Goal: Navigation & Orientation: Find specific page/section

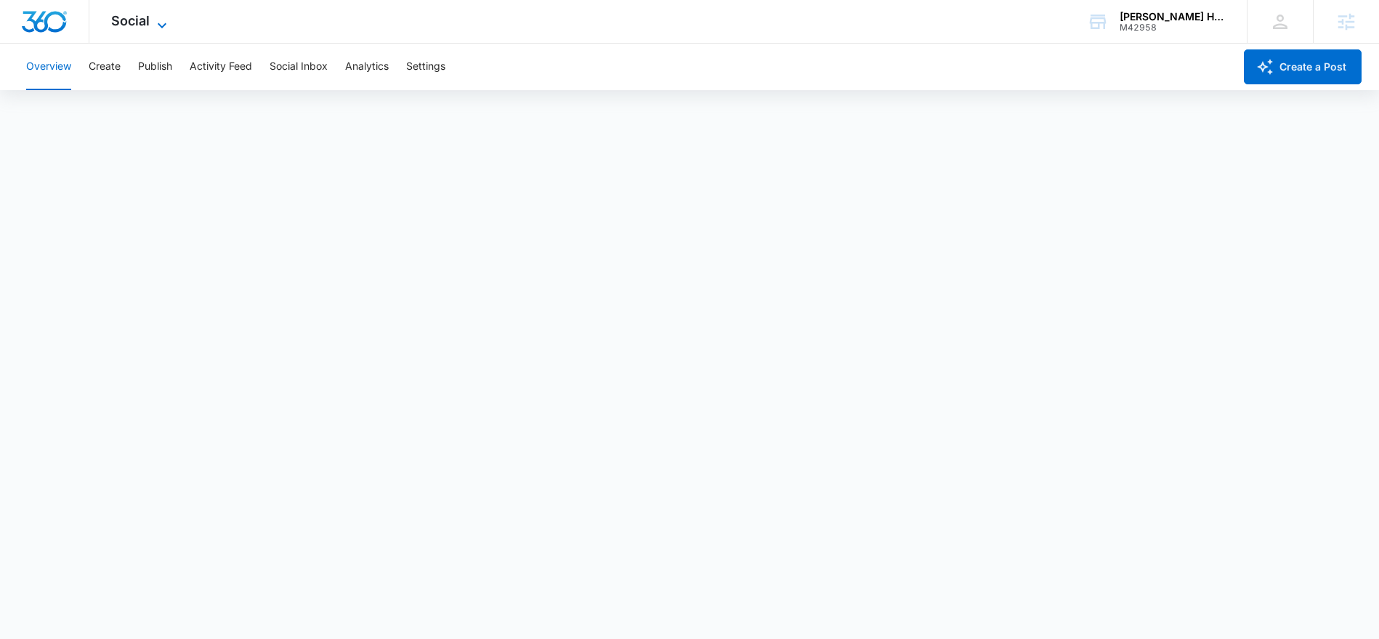
click at [154, 23] on icon at bounding box center [161, 25] width 17 height 17
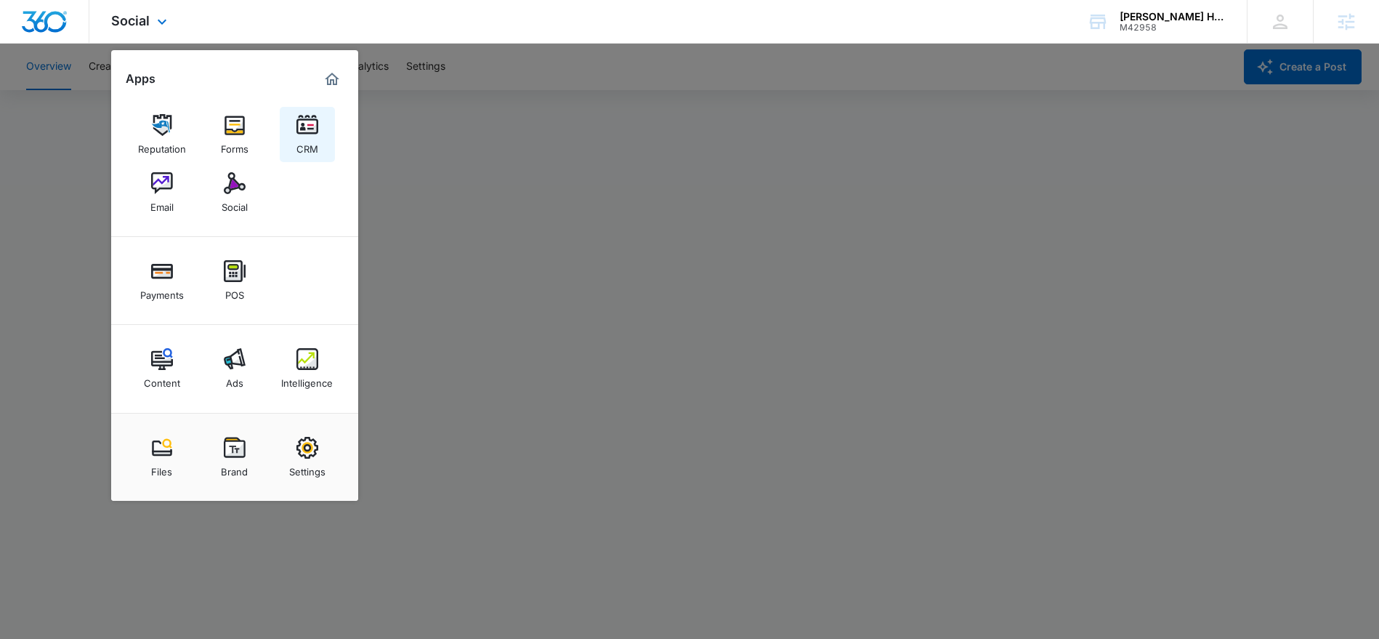
click at [300, 141] on div "CRM" at bounding box center [307, 145] width 22 height 19
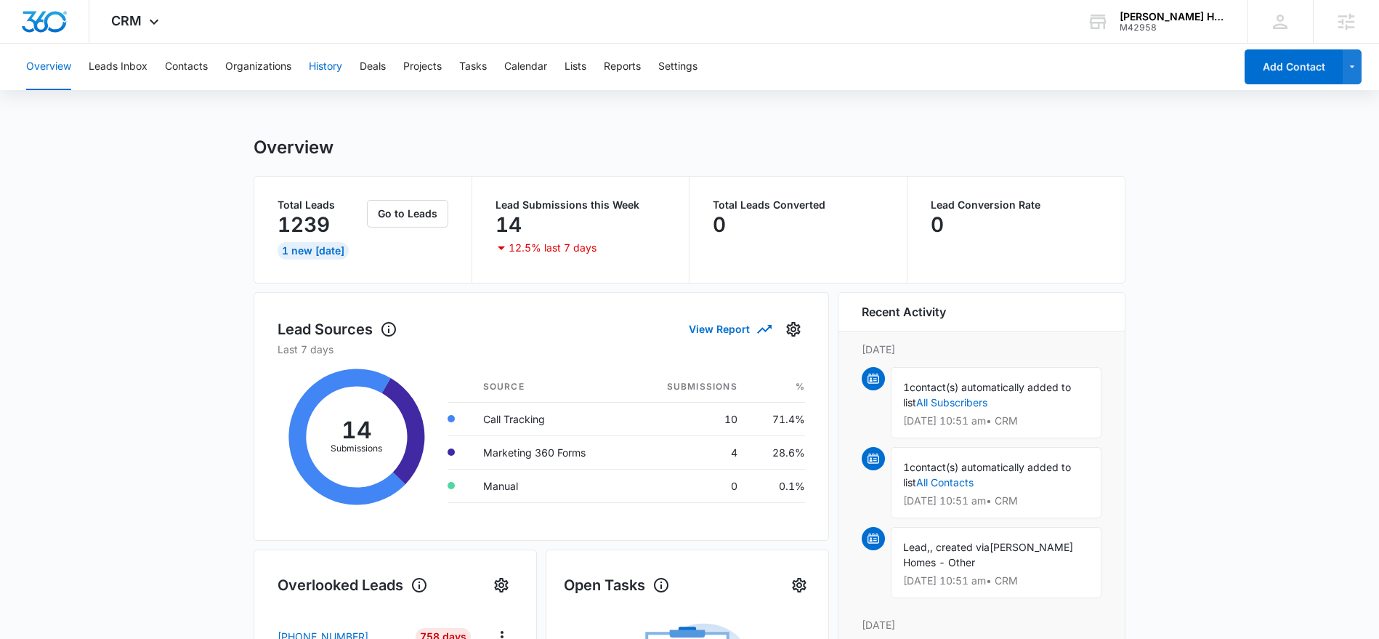
click at [317, 64] on button "History" at bounding box center [325, 67] width 33 height 46
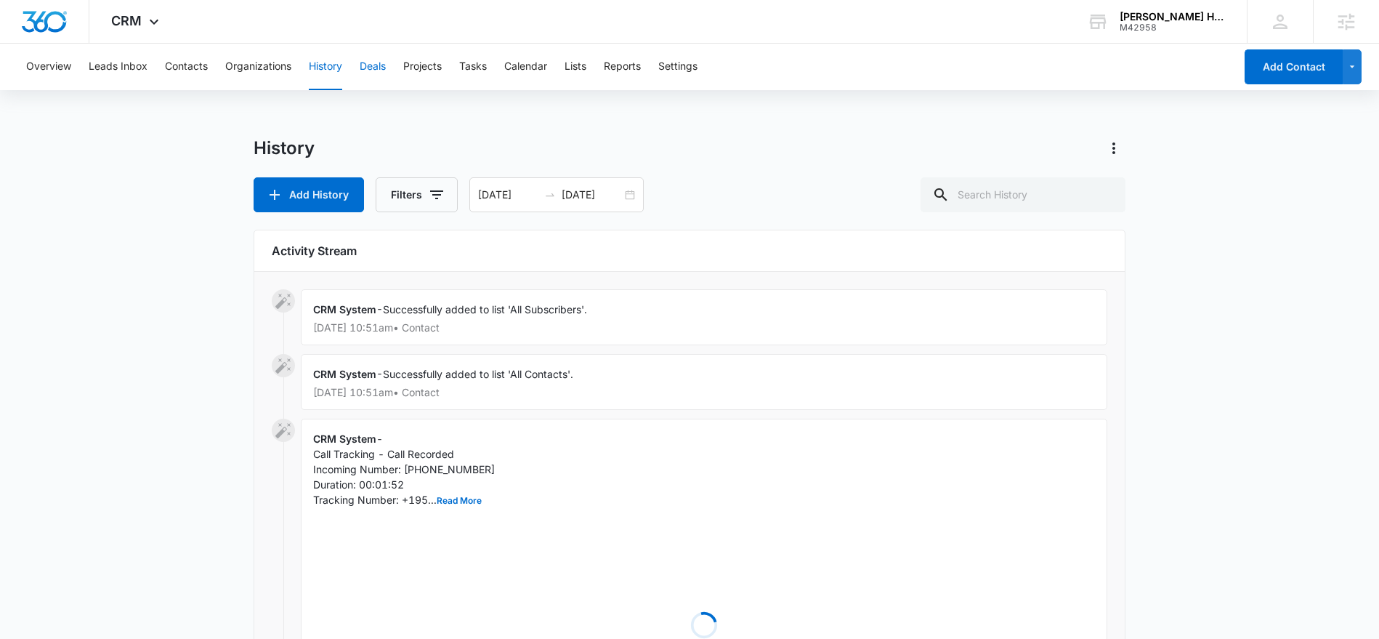
click at [375, 66] on button "Deals" at bounding box center [373, 67] width 26 height 46
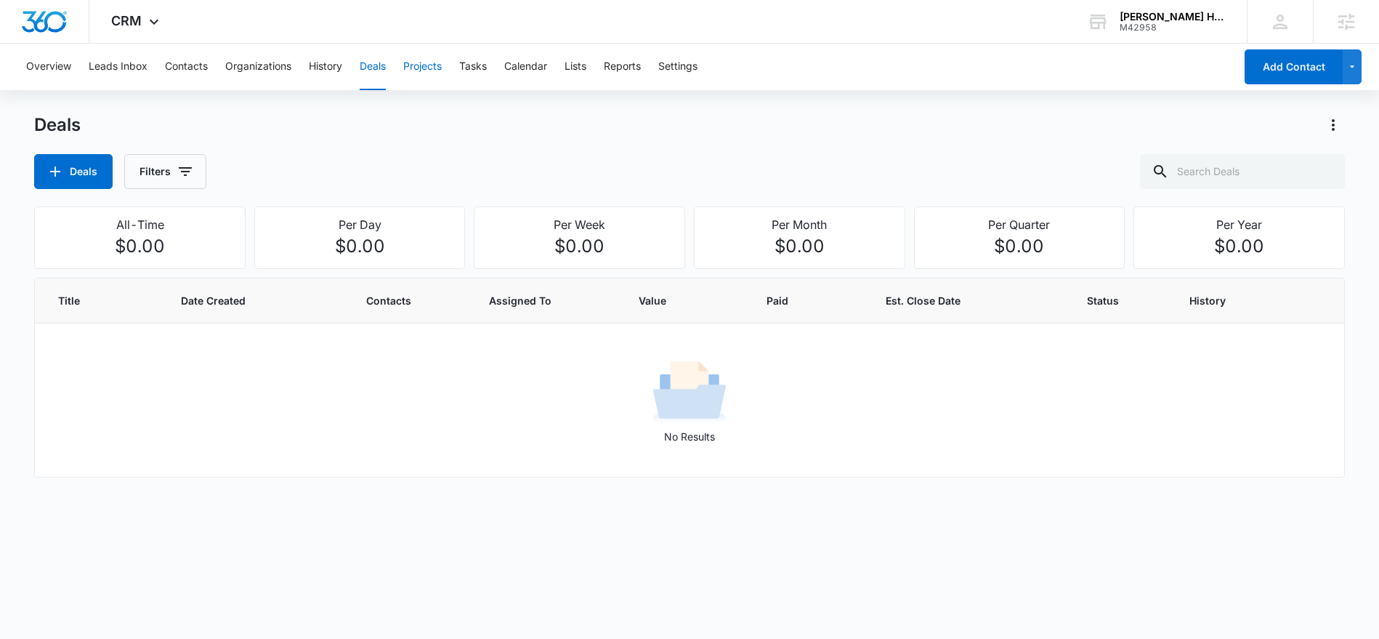
click at [414, 66] on button "Projects" at bounding box center [422, 67] width 39 height 46
click at [475, 66] on button "Tasks" at bounding box center [473, 67] width 28 height 46
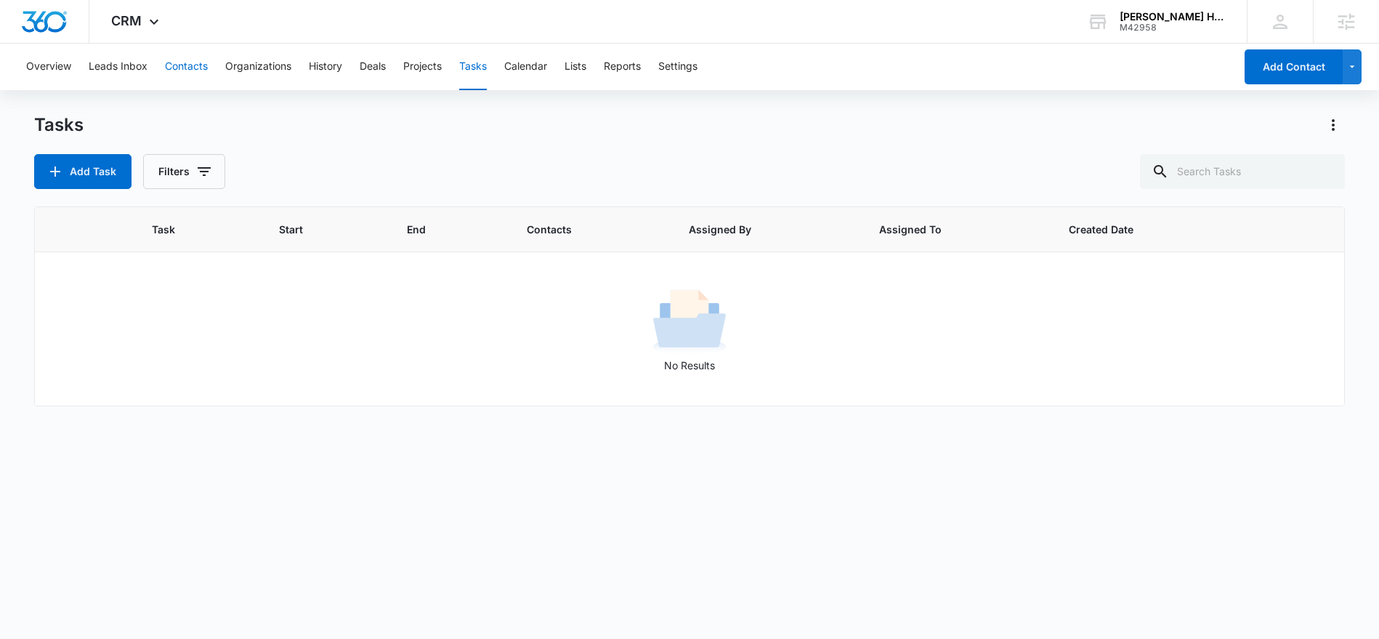
click at [192, 68] on button "Contacts" at bounding box center [186, 67] width 43 height 46
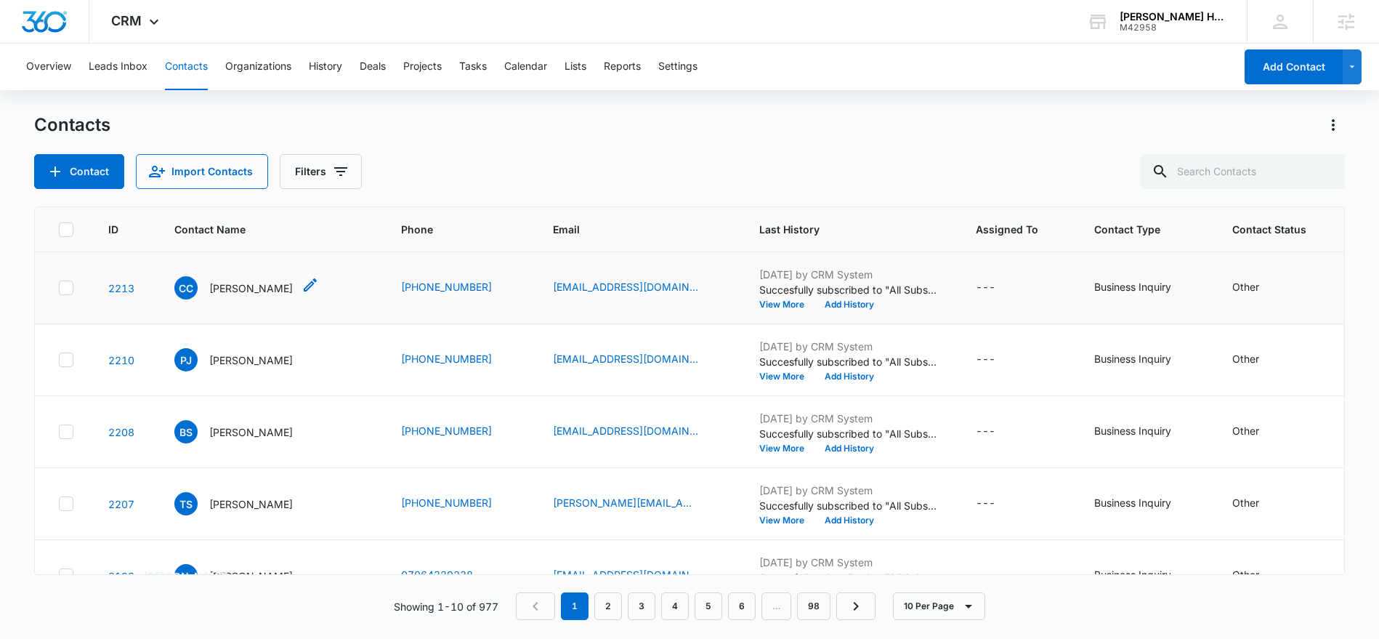
click at [225, 287] on p "[PERSON_NAME]" at bounding box center [251, 287] width 84 height 15
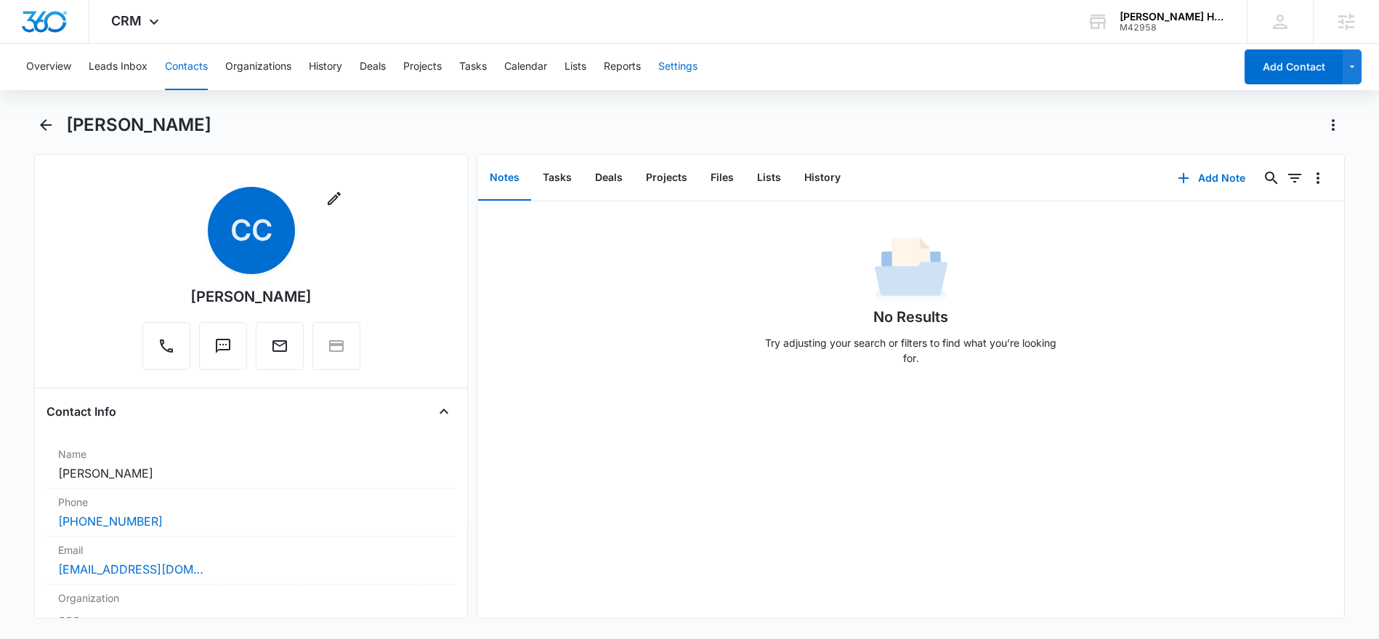
click at [670, 72] on button "Settings" at bounding box center [677, 67] width 39 height 46
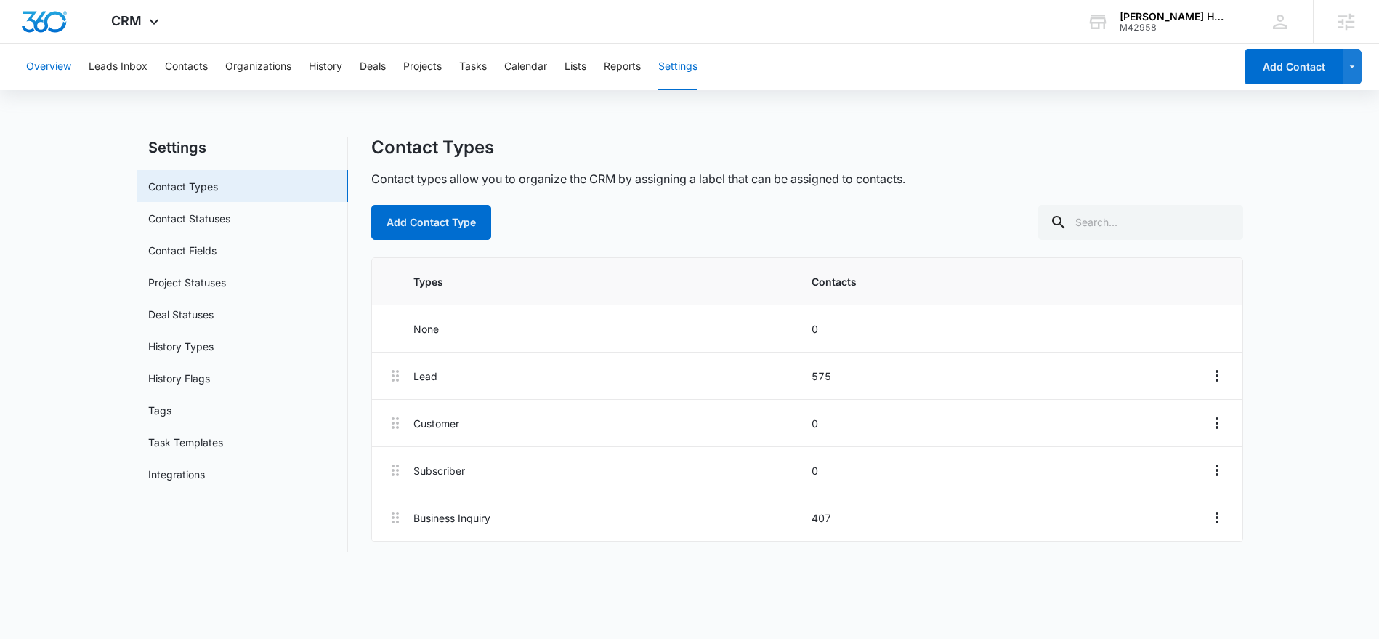
click at [55, 73] on button "Overview" at bounding box center [48, 67] width 45 height 46
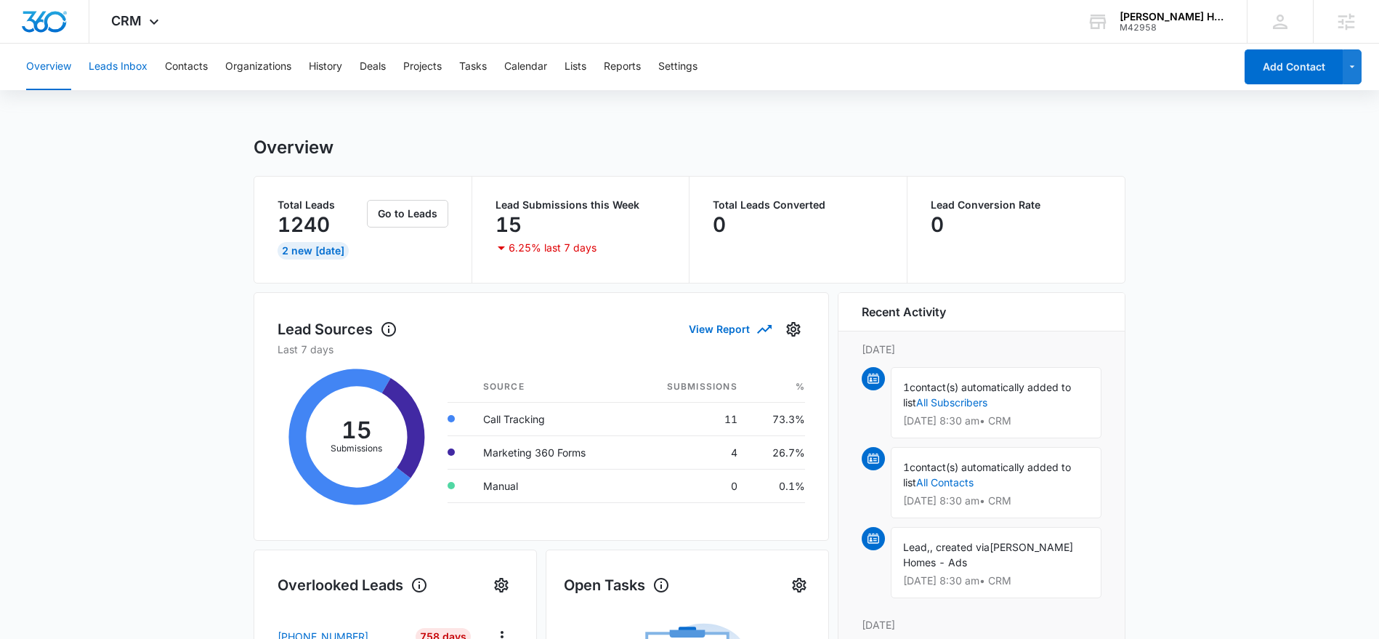
click at [134, 70] on button "Leads Inbox" at bounding box center [118, 67] width 59 height 46
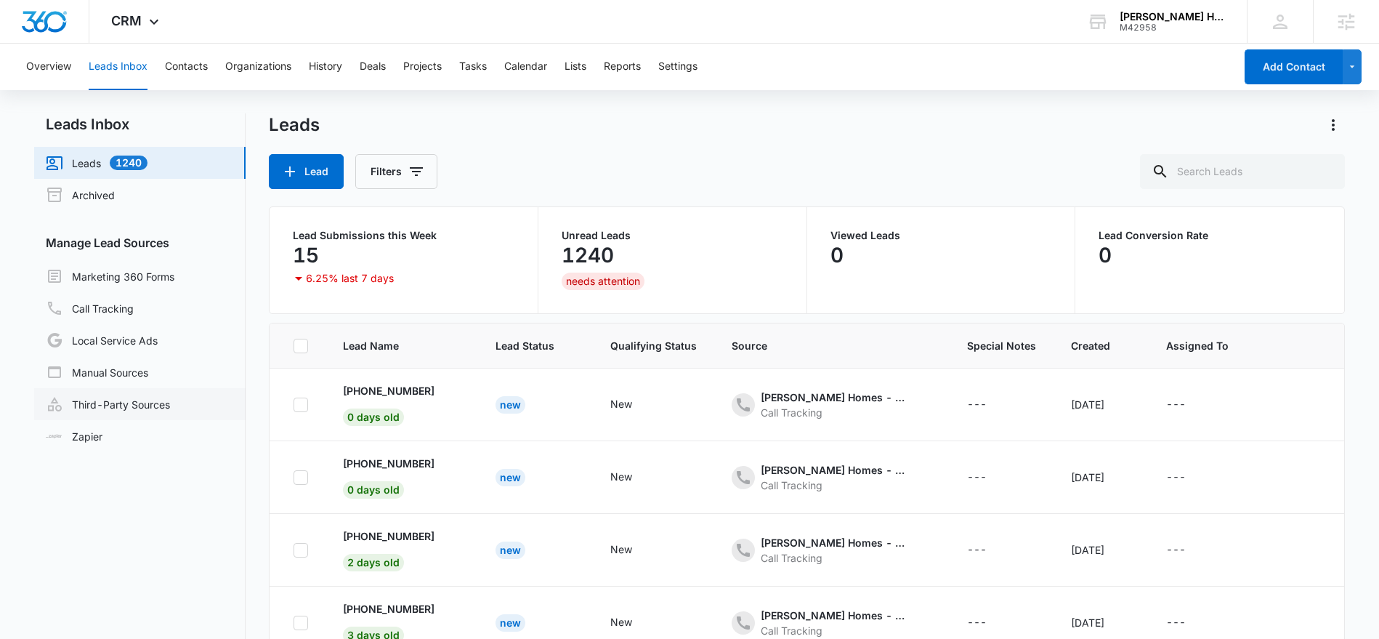
click at [117, 410] on link "Third-Party Sources" at bounding box center [108, 403] width 124 height 17
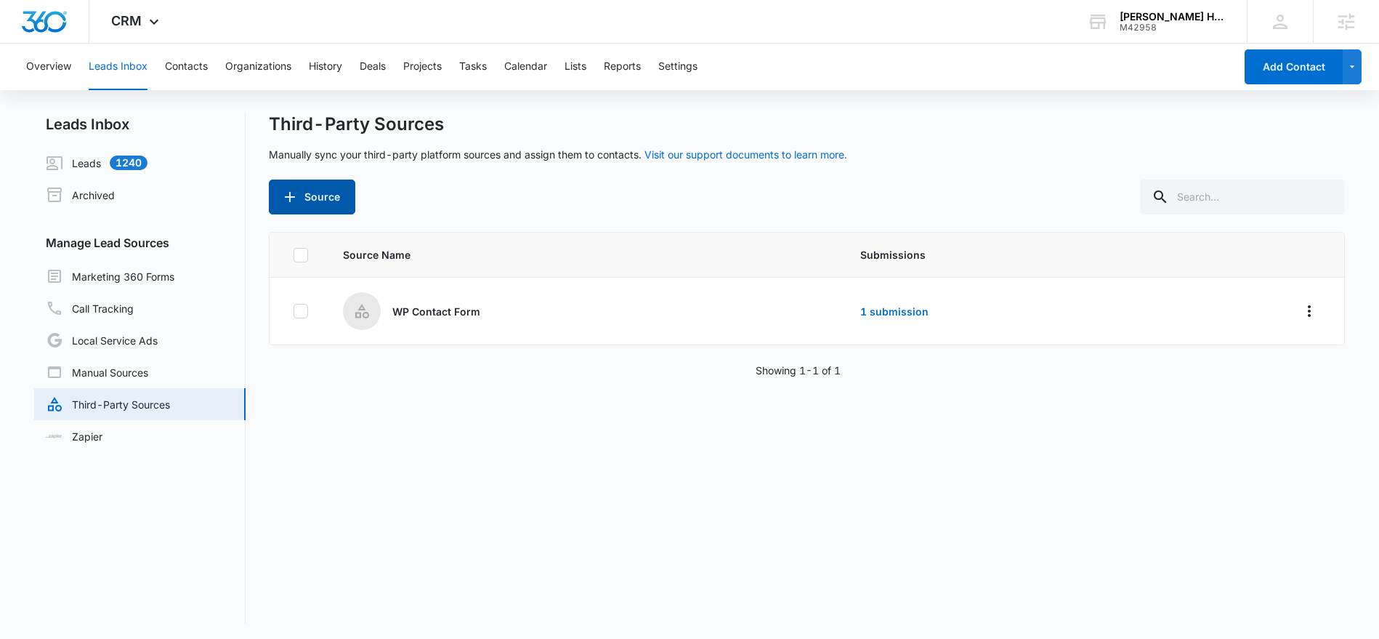
click at [307, 201] on button "Source" at bounding box center [312, 196] width 86 height 35
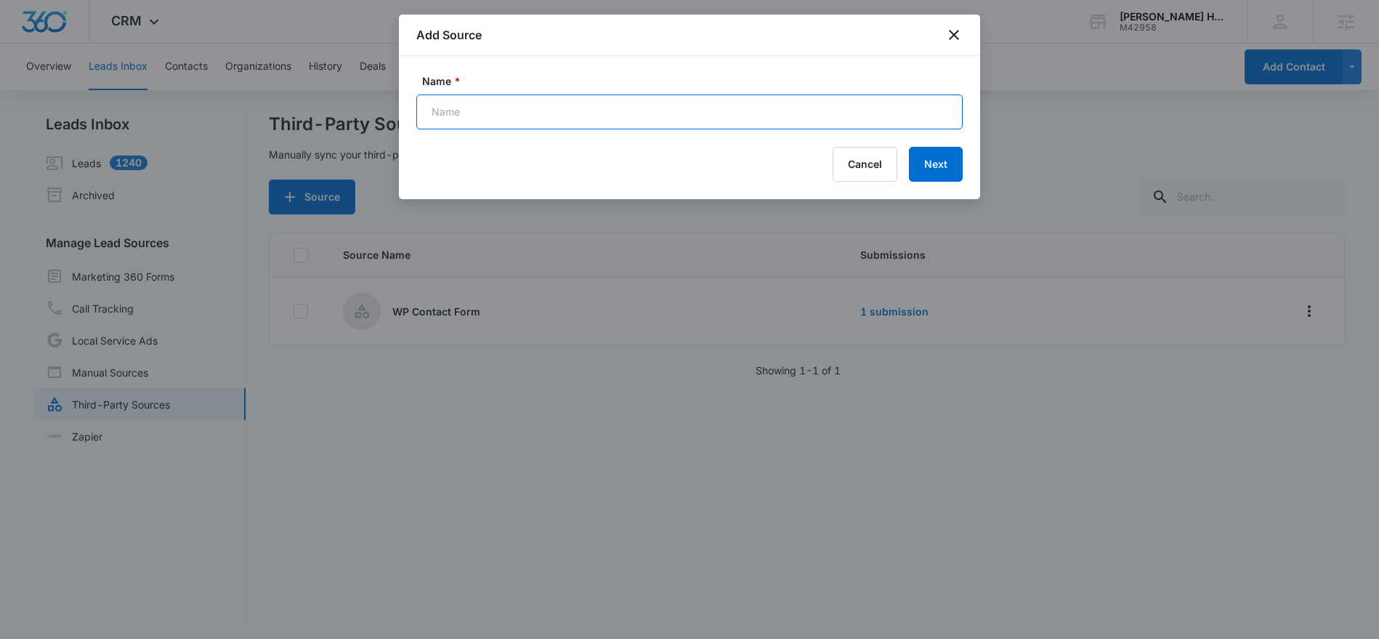
click at [627, 118] on input "Name *" at bounding box center [689, 111] width 546 height 35
drag, startPoint x: 872, startPoint y: 169, endPoint x: 876, endPoint y: 181, distance: 12.9
click at [872, 169] on button "Cancel" at bounding box center [864, 164] width 65 height 35
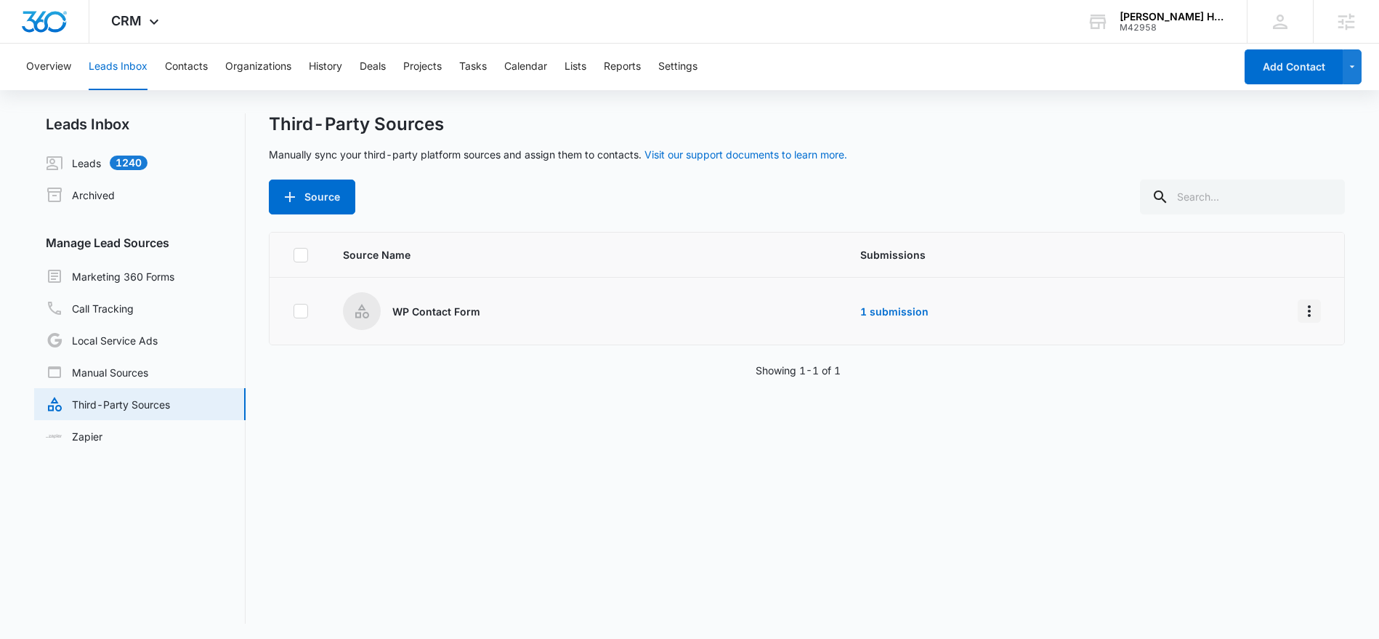
click at [1305, 314] on icon "Overflow Menu" at bounding box center [1308, 310] width 17 height 17
click at [867, 519] on div "Source Name Submissions WP Contact Form 1 submission Rename Edit Submission Rul…" at bounding box center [806, 428] width 1075 height 392
click at [744, 156] on link "Visit our support documents to learn more." at bounding box center [745, 154] width 203 height 12
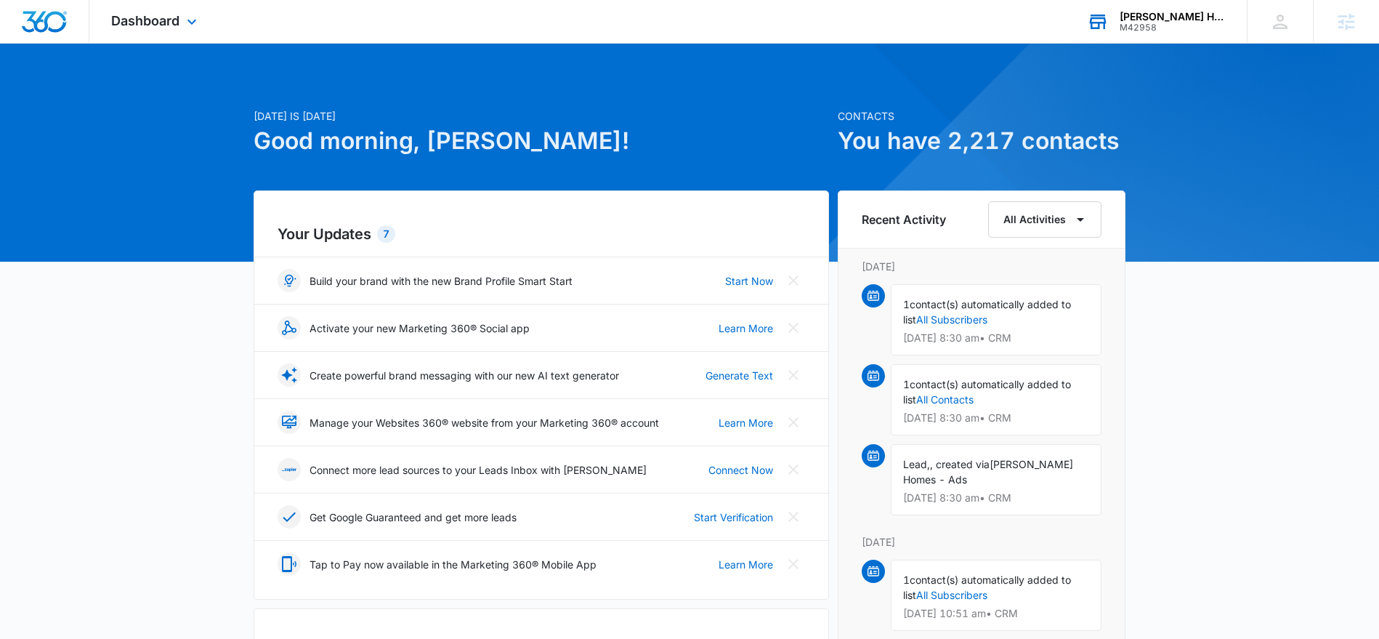
click at [1185, 25] on div "M42958" at bounding box center [1172, 28] width 106 height 10
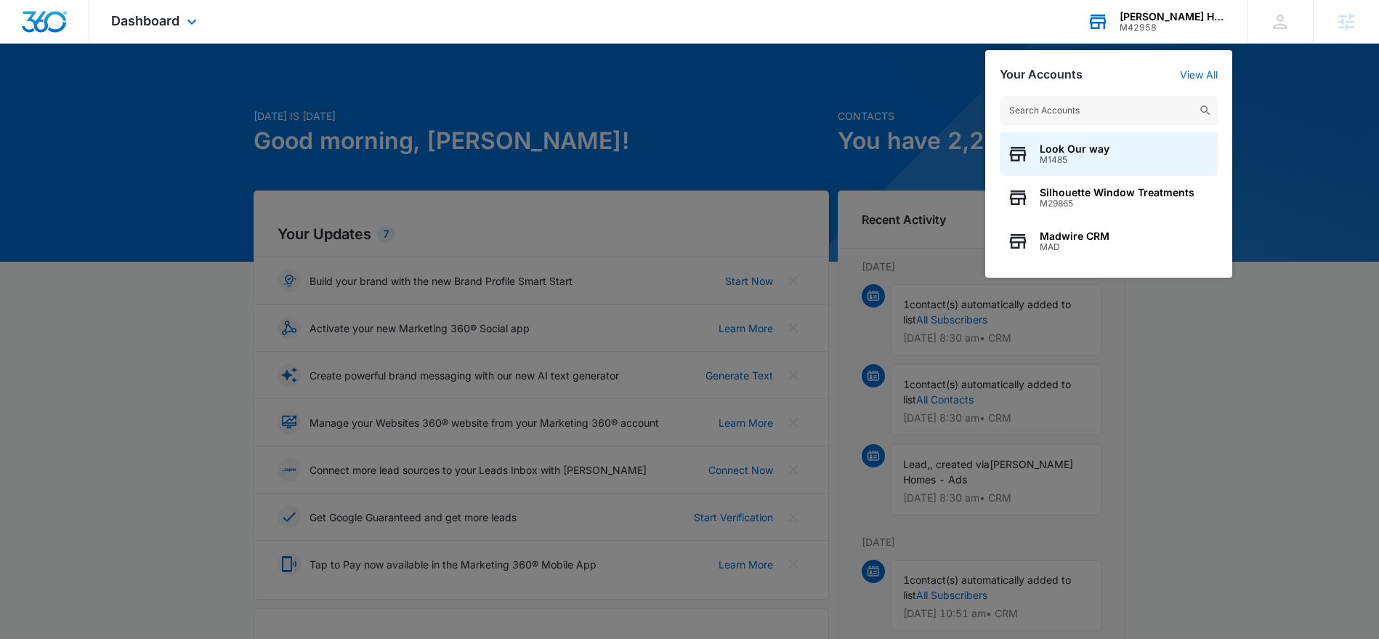
click at [1112, 103] on input "text" at bounding box center [1109, 110] width 218 height 29
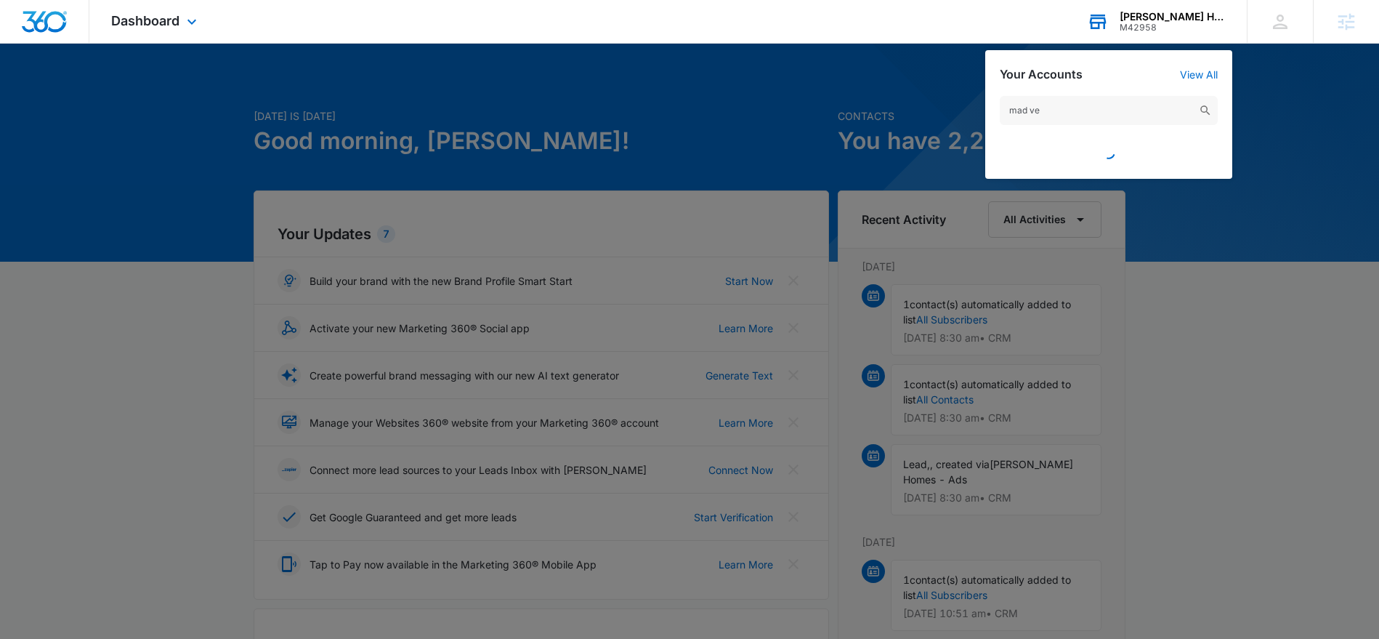
click at [1032, 110] on input "mad ve" at bounding box center [1109, 110] width 218 height 29
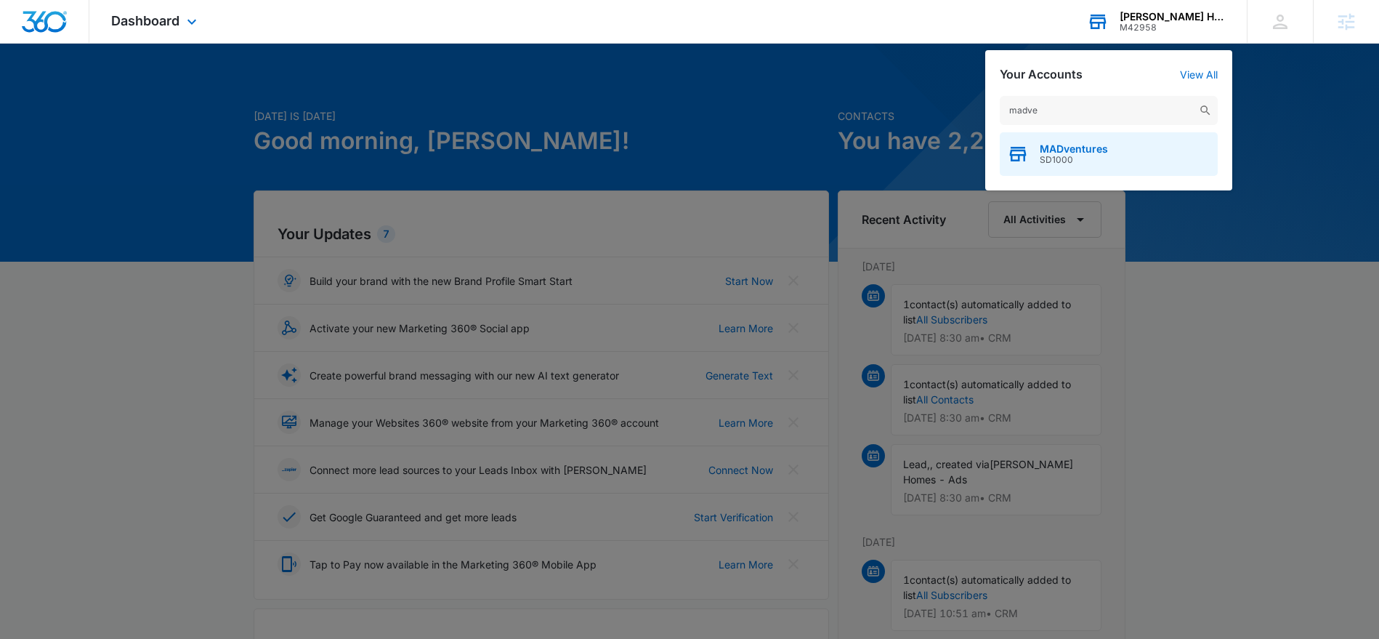
type input "madve"
click at [1069, 157] on span "SD1000" at bounding box center [1074, 160] width 68 height 10
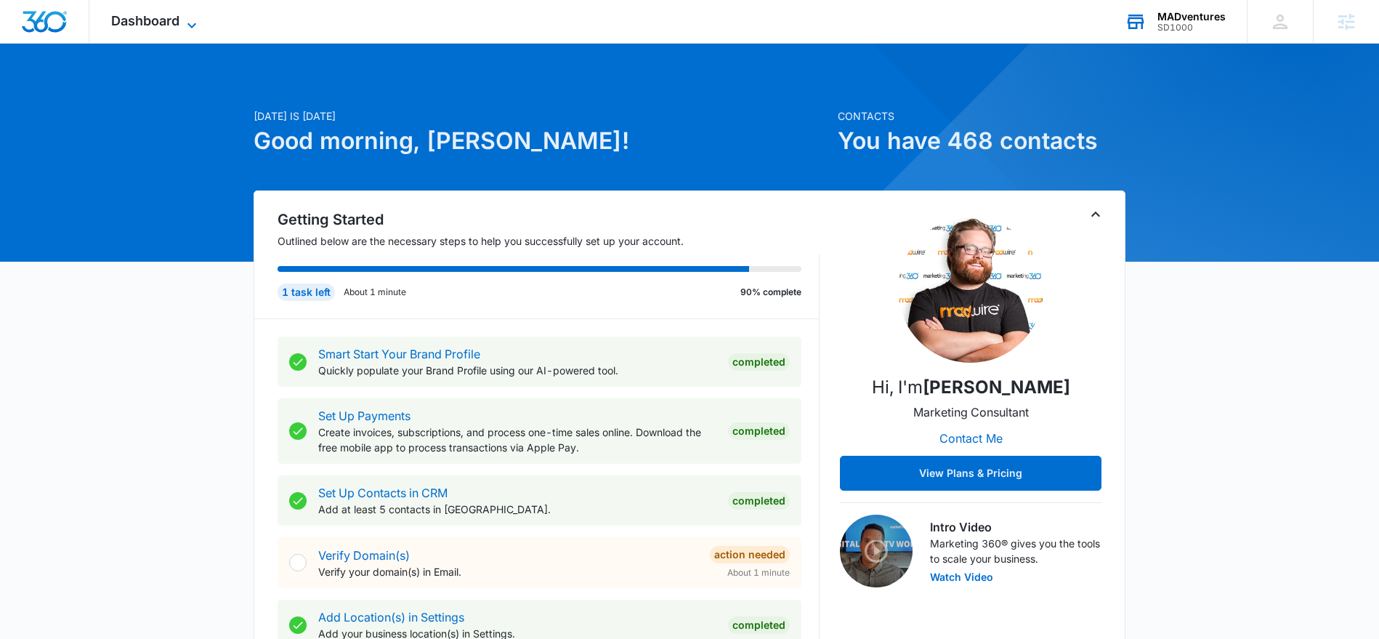
click at [193, 28] on icon at bounding box center [191, 25] width 17 height 17
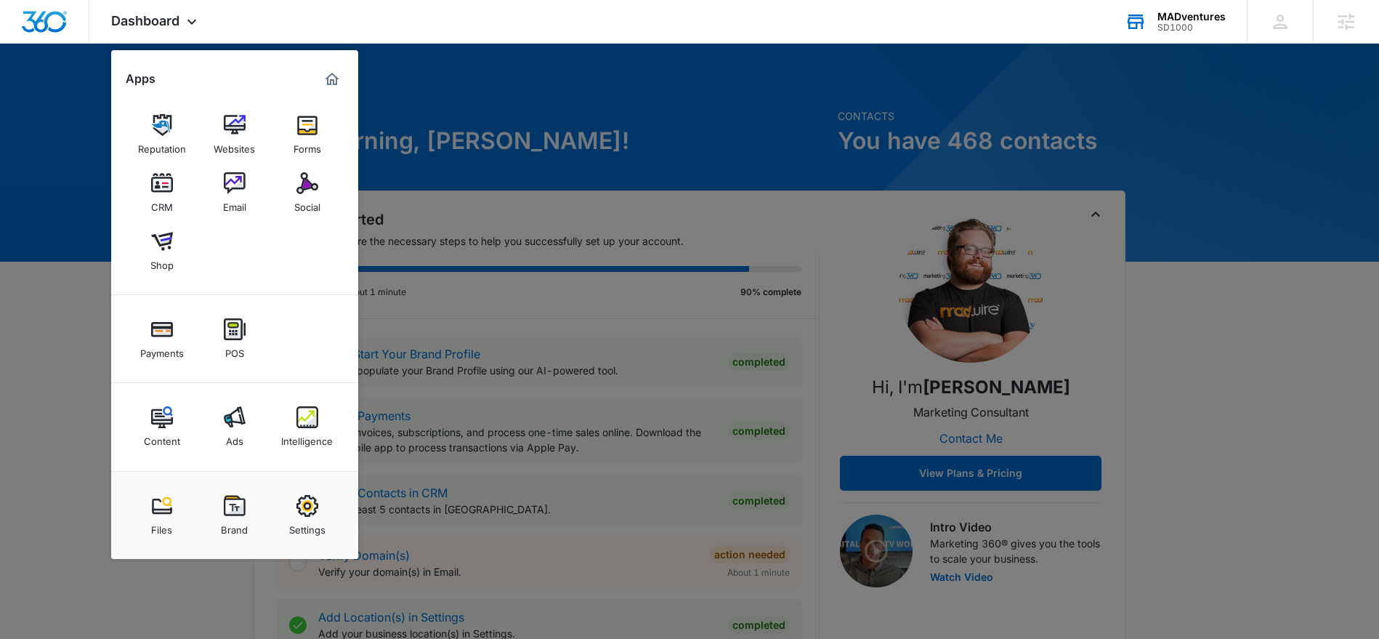
click at [165, 200] on div "CRM" at bounding box center [162, 203] width 22 height 19
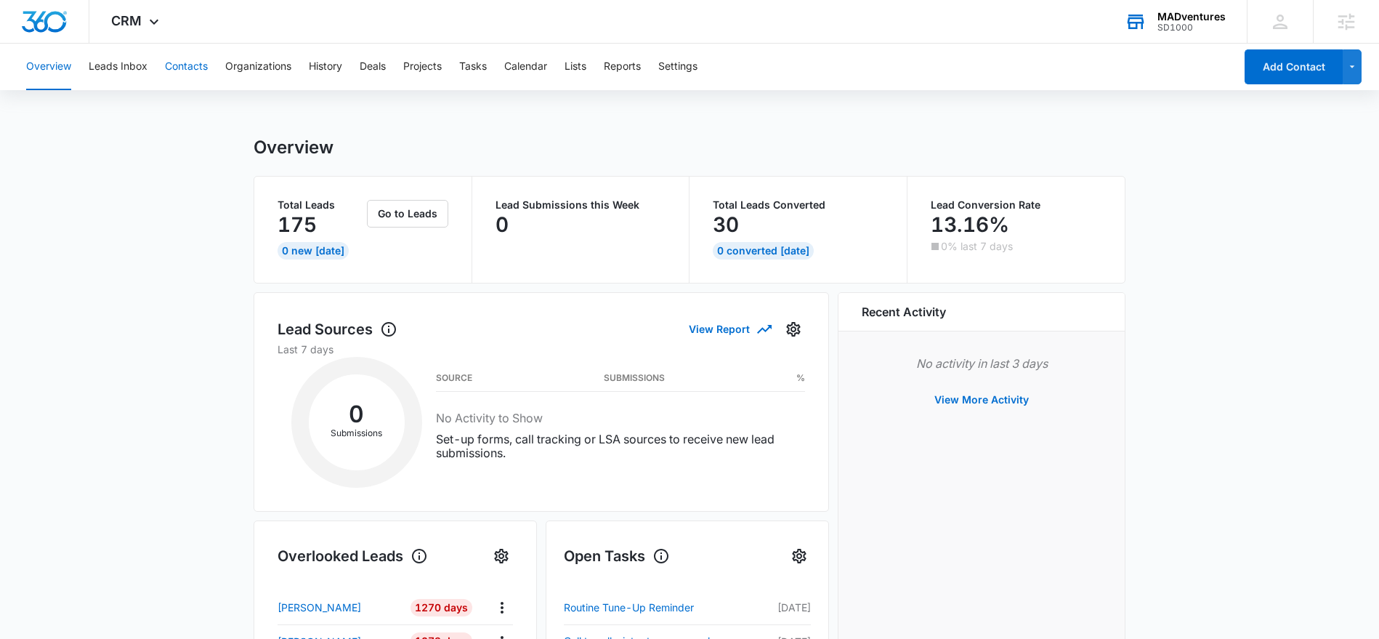
click at [179, 65] on button "Contacts" at bounding box center [186, 67] width 43 height 46
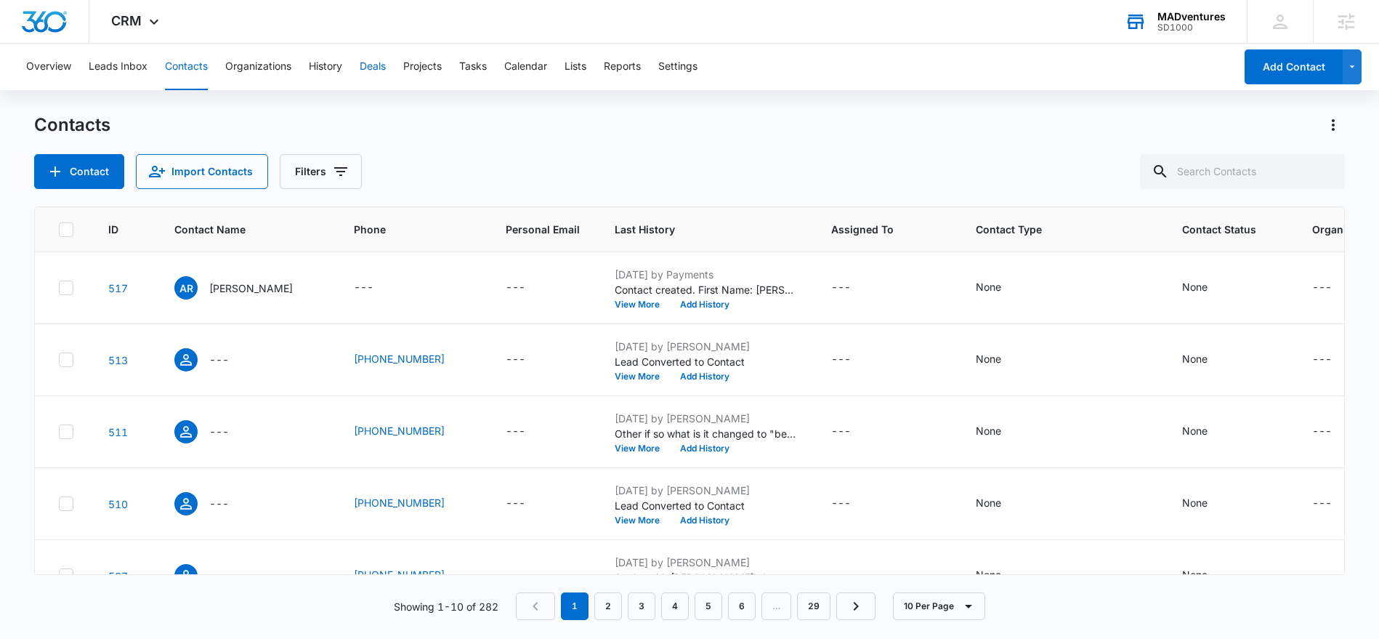
click at [381, 68] on button "Deals" at bounding box center [373, 67] width 26 height 46
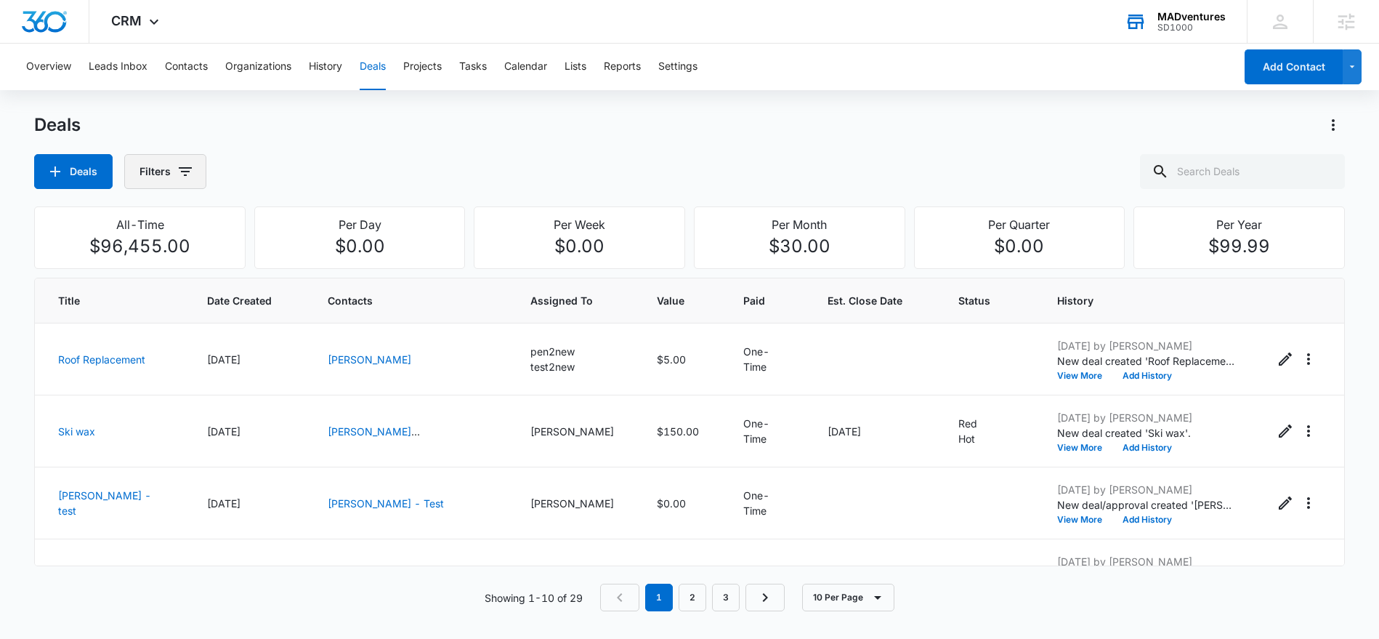
click at [161, 163] on button "Filters" at bounding box center [165, 171] width 82 height 35
click at [620, 68] on button "Reports" at bounding box center [622, 67] width 37 height 46
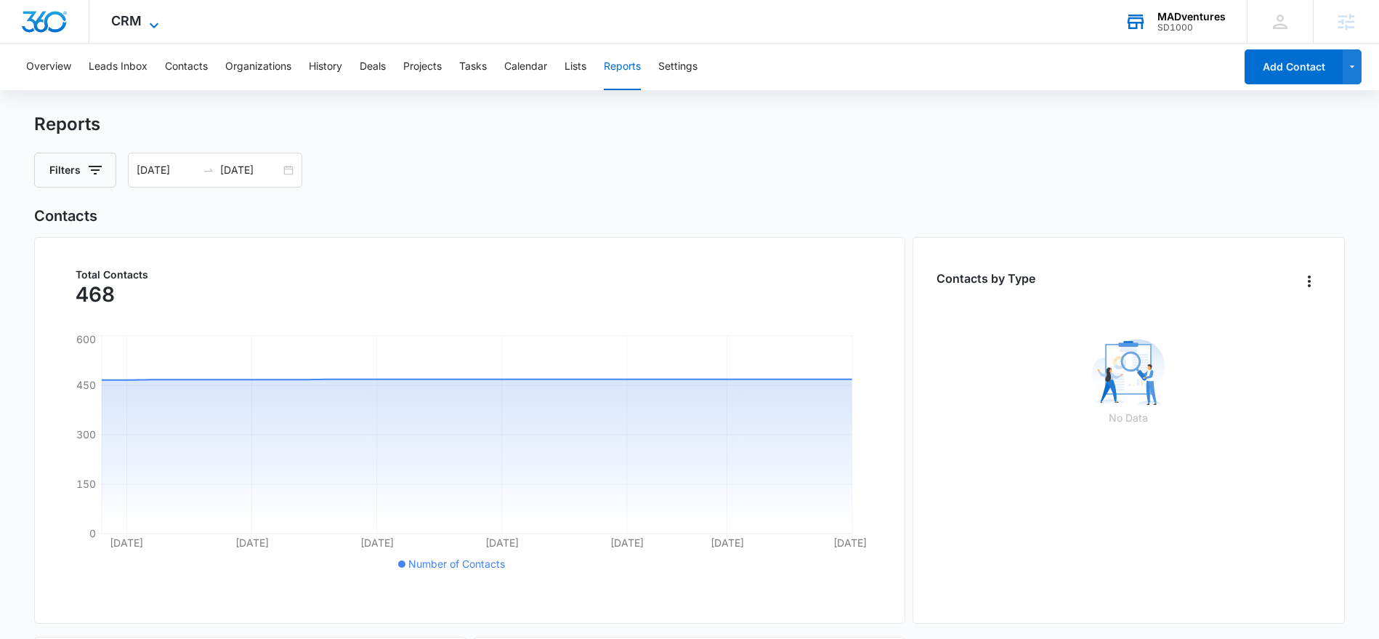
click at [154, 28] on icon at bounding box center [153, 25] width 17 height 17
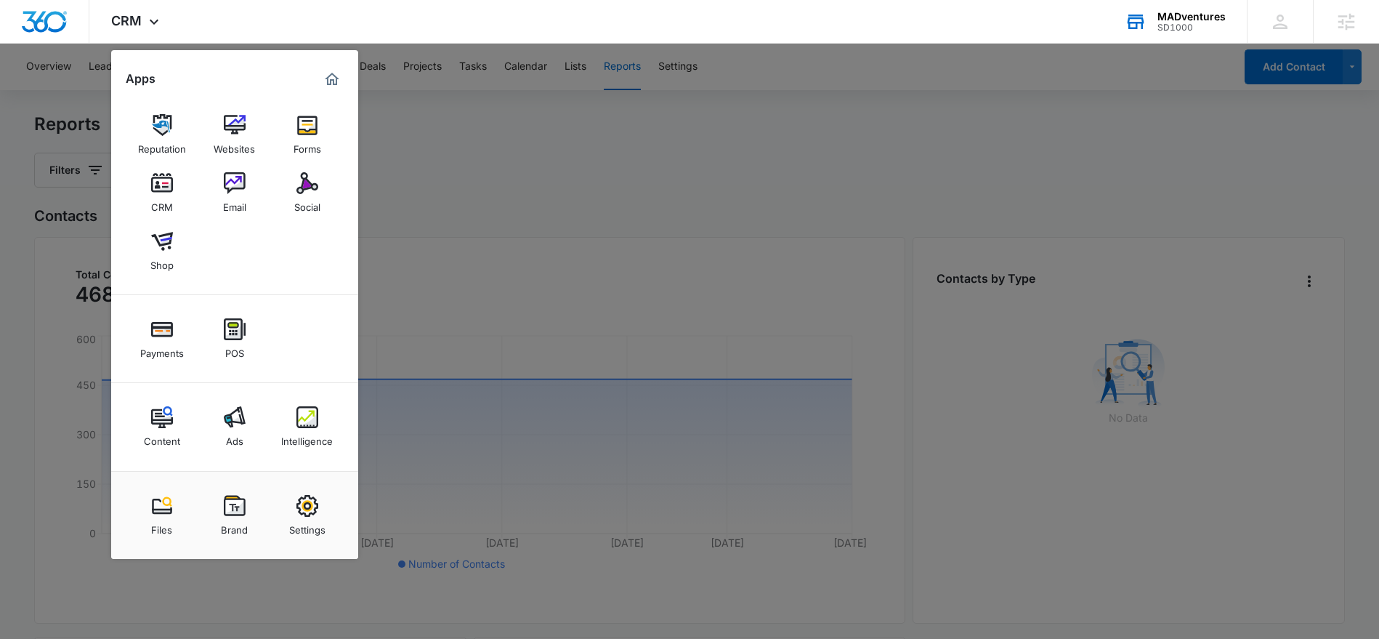
click at [652, 150] on div at bounding box center [689, 319] width 1379 height 639
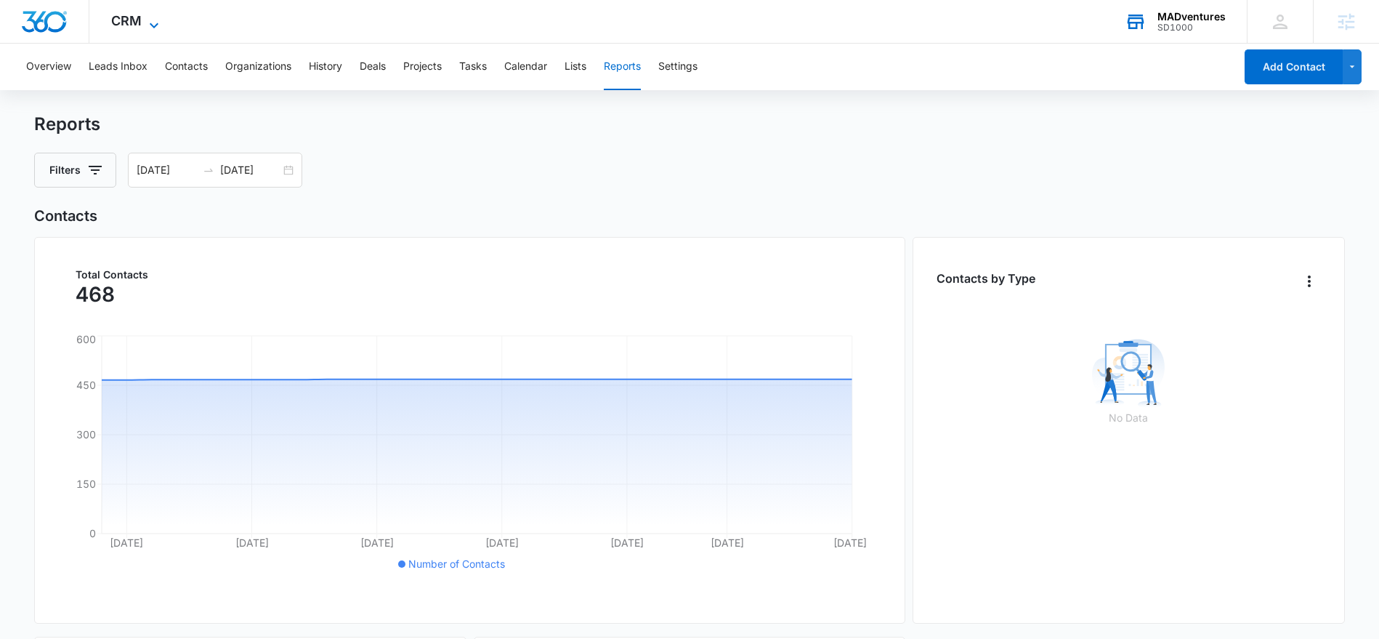
click at [158, 18] on icon at bounding box center [153, 25] width 17 height 17
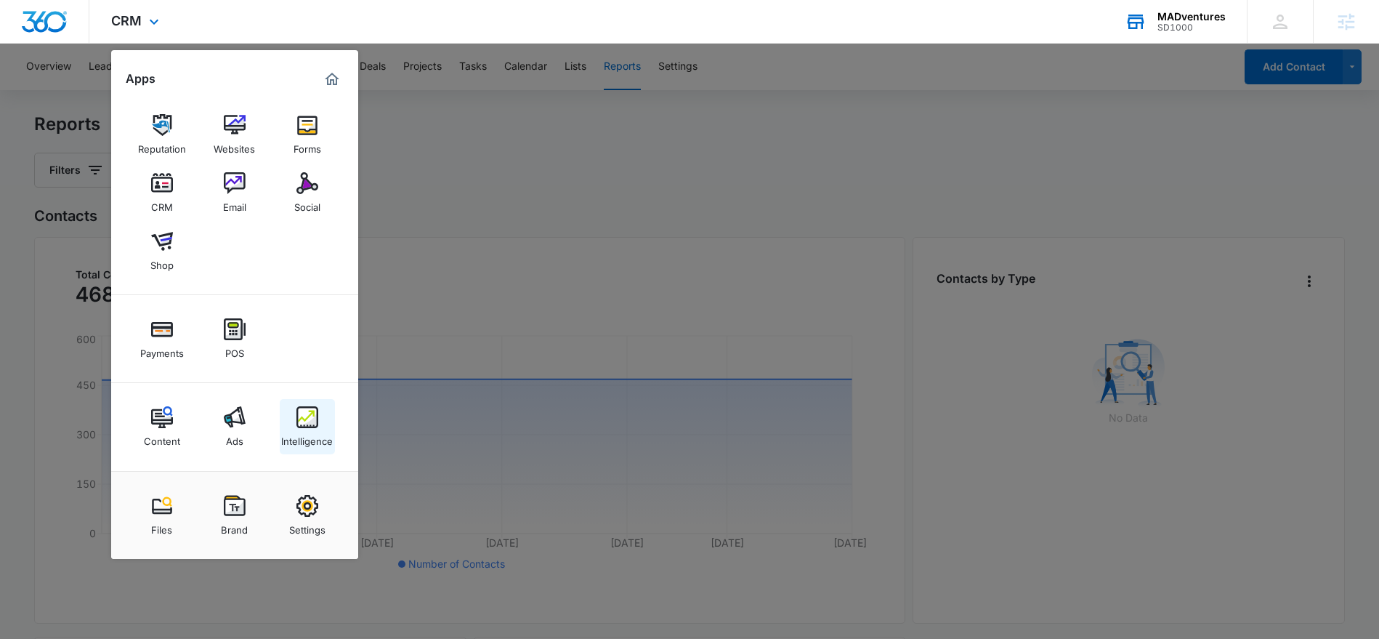
click at [318, 432] on div "Intelligence" at bounding box center [307, 437] width 52 height 19
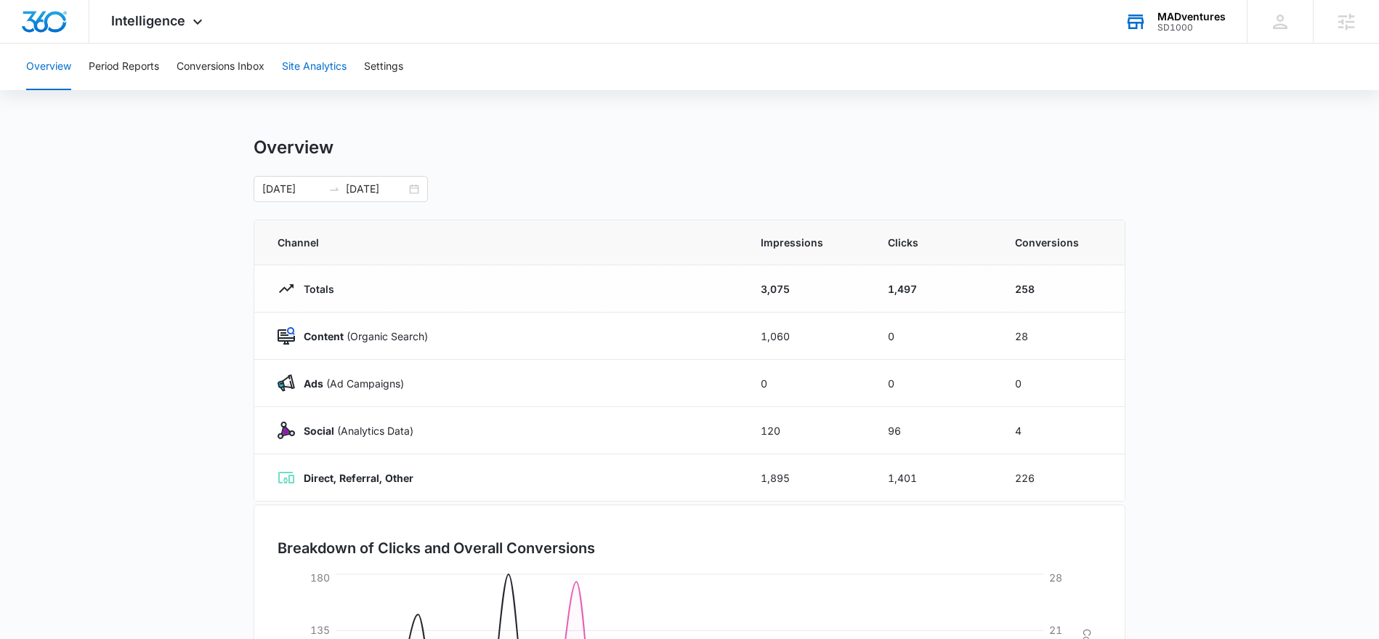
scroll to position [1, 0]
click at [320, 71] on button "Site Analytics" at bounding box center [314, 67] width 65 height 46
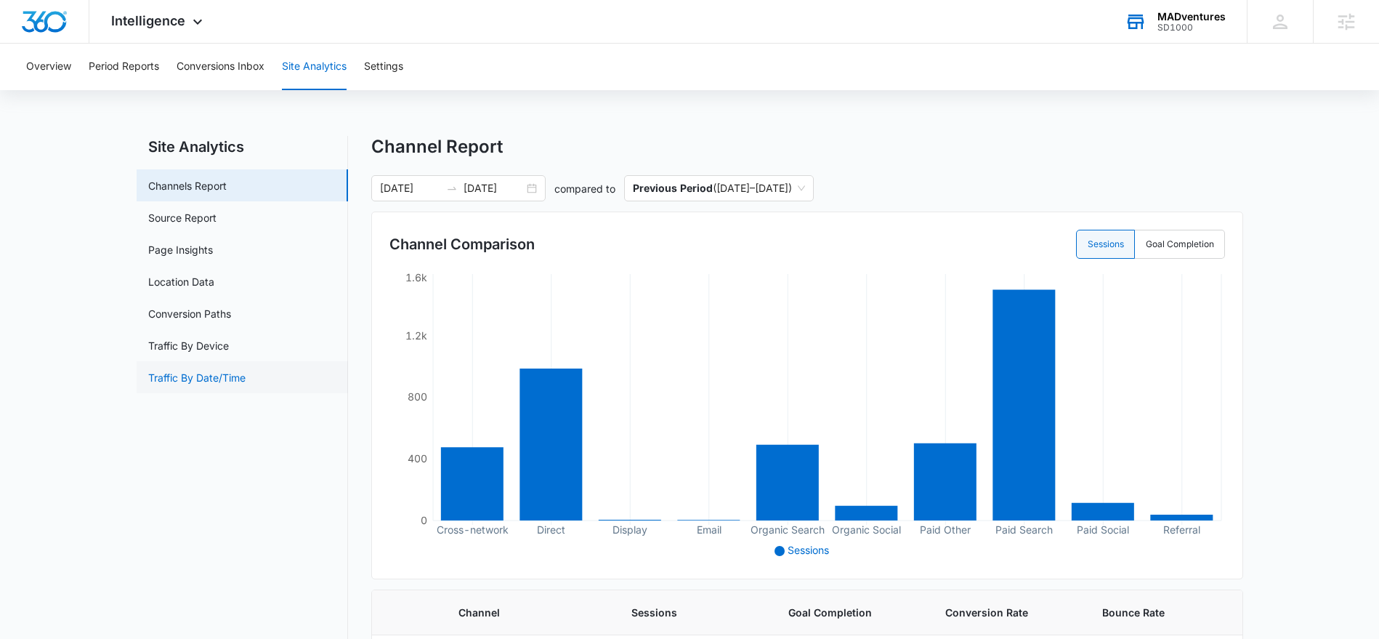
scroll to position [2, 0]
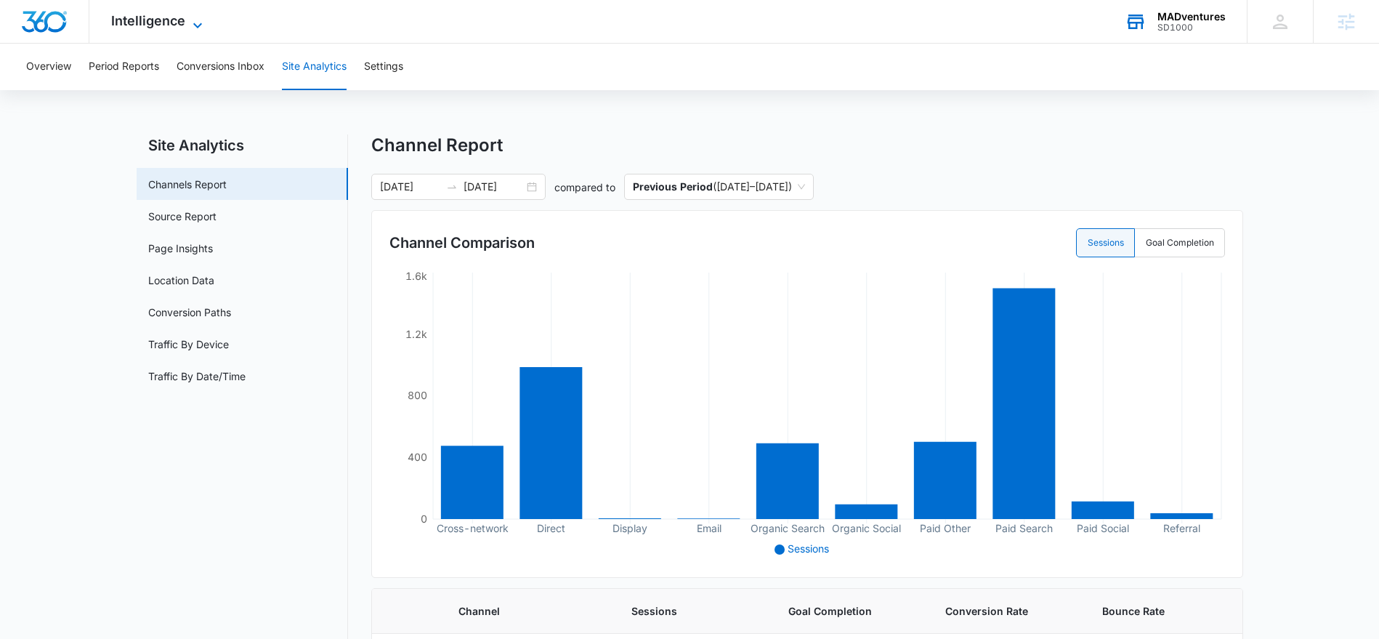
click at [179, 22] on span "Intelligence" at bounding box center [148, 20] width 74 height 15
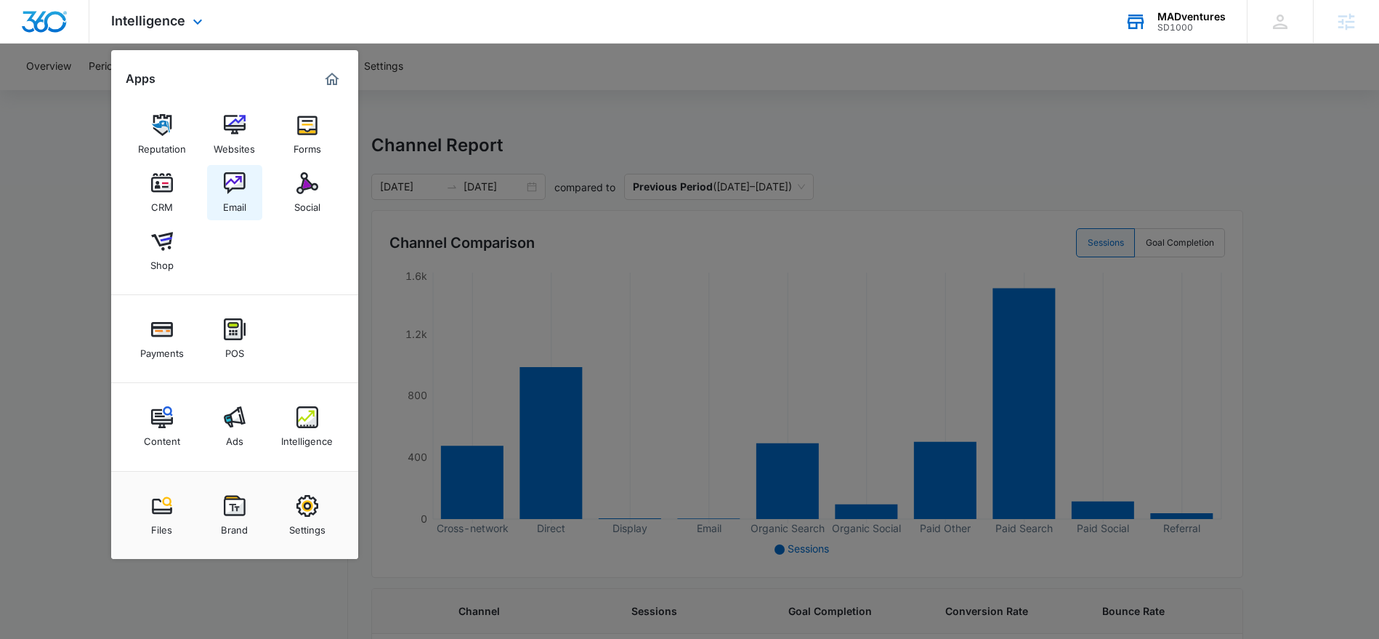
click at [240, 187] on img at bounding box center [235, 183] width 22 height 22
